Goal: Navigation & Orientation: Find specific page/section

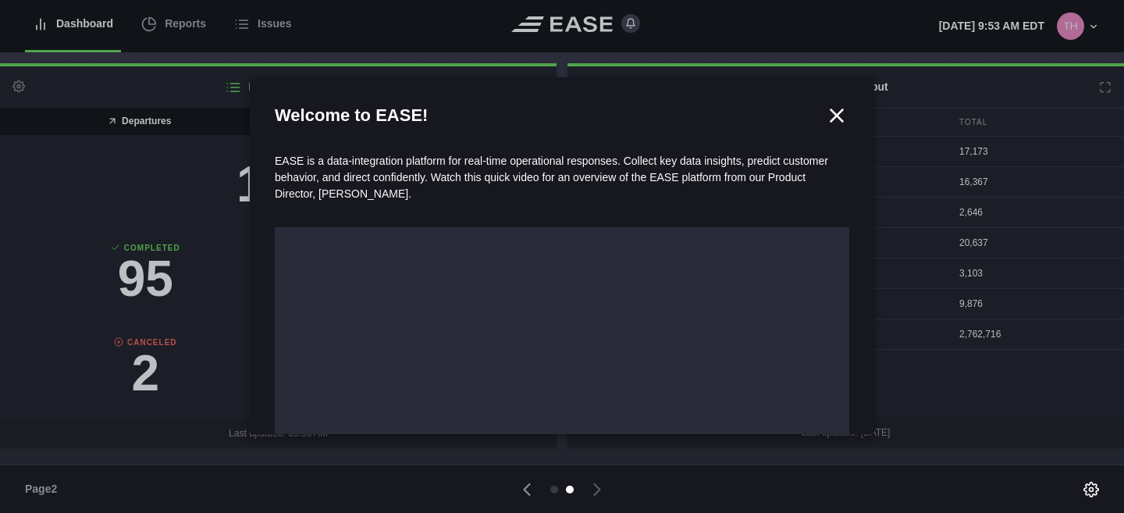
click at [837, 115] on icon at bounding box center [837, 115] width 12 height 12
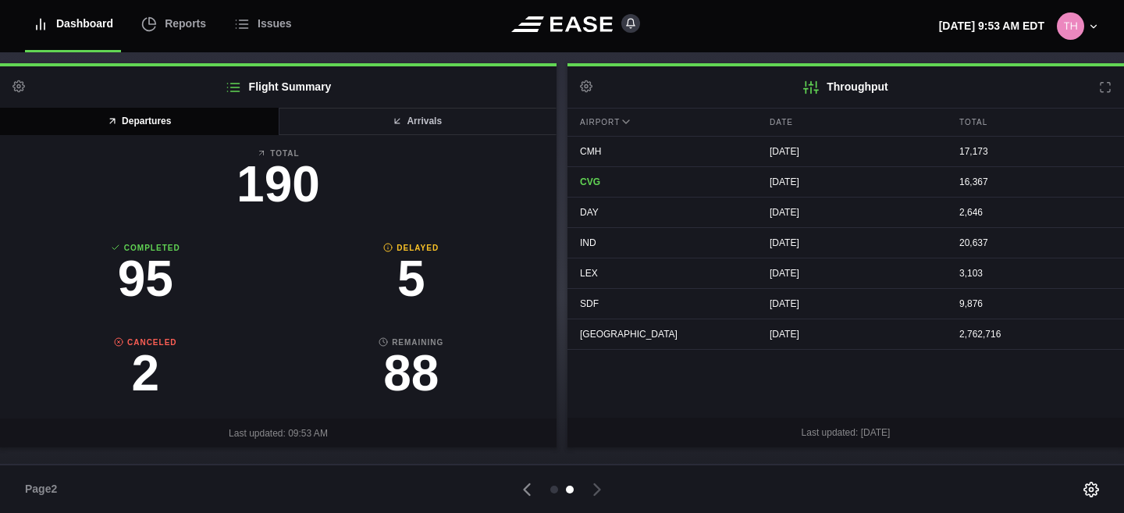
click at [1094, 29] on icon at bounding box center [1093, 26] width 11 height 11
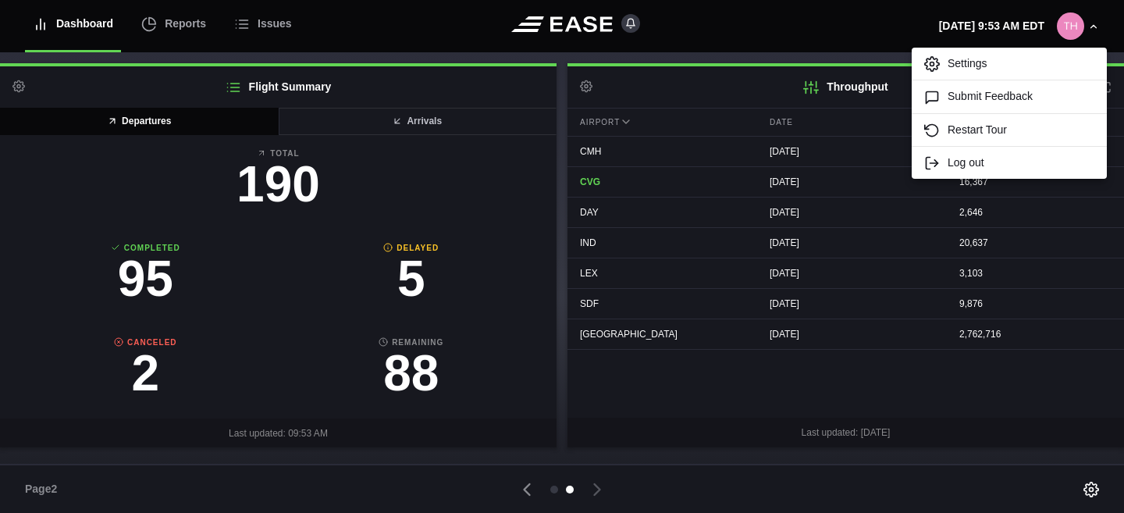
click at [1068, 27] on img at bounding box center [1070, 25] width 27 height 27
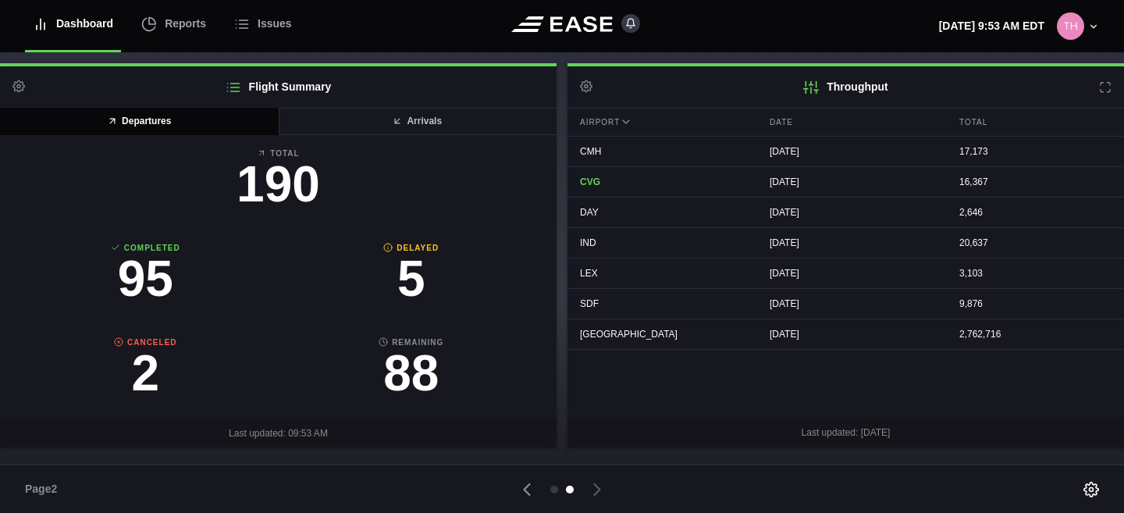
click at [432, 18] on header "Dashboard Reports Issues Monday, September 22nd 9:53 AM EDT Settings Submit Fee…" at bounding box center [562, 26] width 1124 height 52
click at [591, 483] on icon at bounding box center [597, 489] width 22 height 22
click at [556, 491] on div at bounding box center [554, 489] width 8 height 8
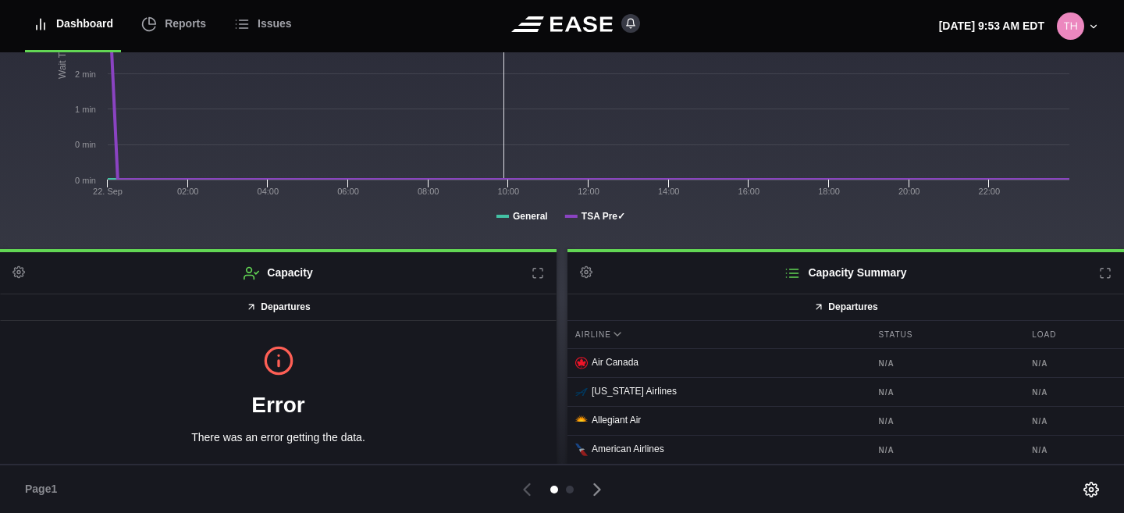
scroll to position [8, 0]
